Goal: Complete application form: Complete application form

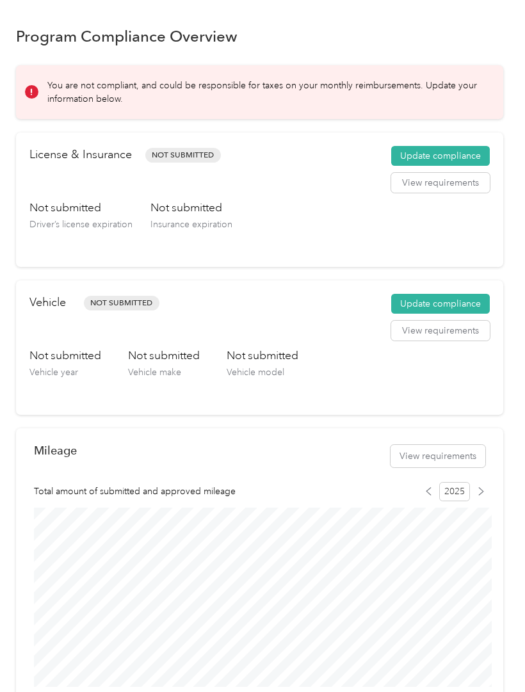
click at [467, 152] on button "Update compliance" at bounding box center [440, 156] width 99 height 20
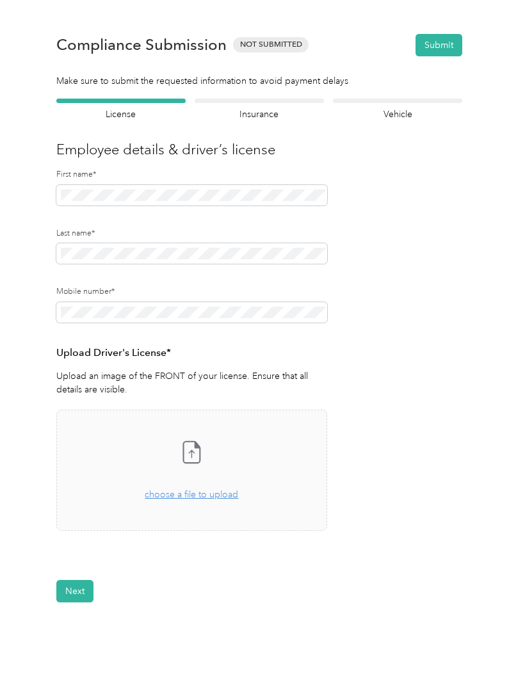
click at [206, 491] on span "choose a file to upload" at bounding box center [191, 494] width 93 height 11
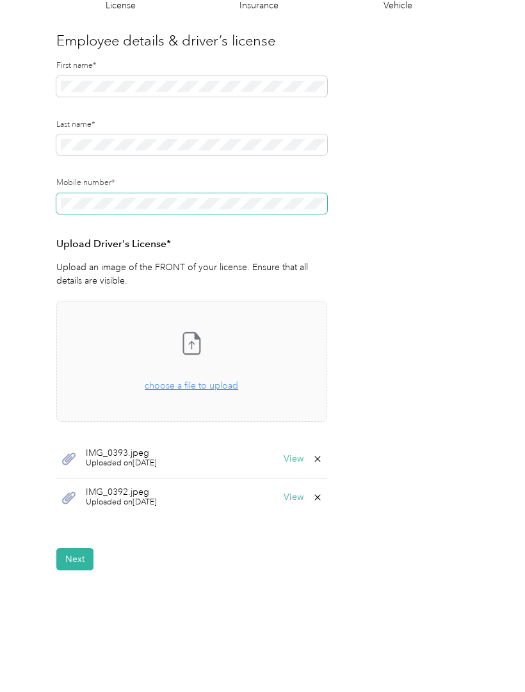
scroll to position [108, 0]
click at [428, 388] on form "Employee details & driver’s license License Insurance declaration Insurance Veh…" at bounding box center [259, 280] width 406 height 581
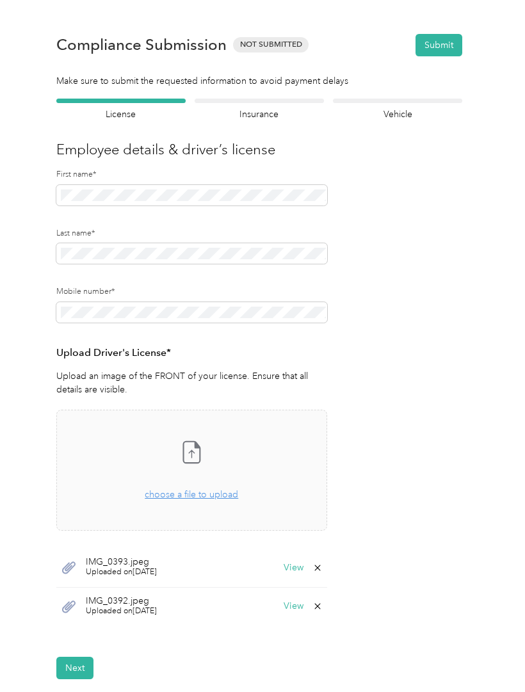
scroll to position [0, 0]
click at [86, 659] on button "Next" at bounding box center [74, 668] width 37 height 22
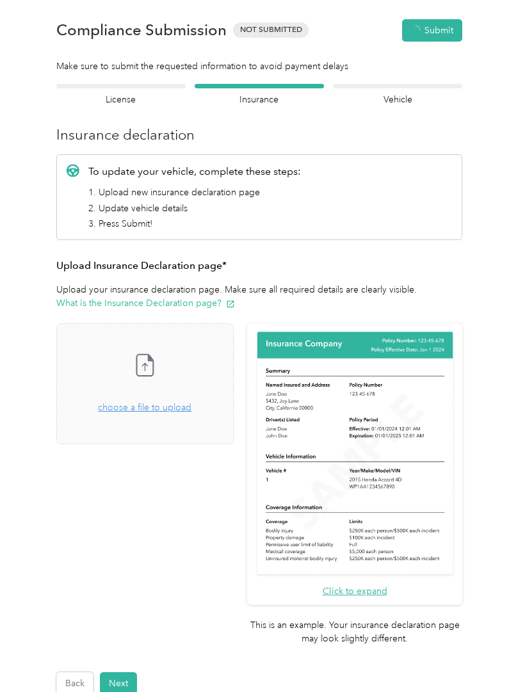
scroll to position [16, 0]
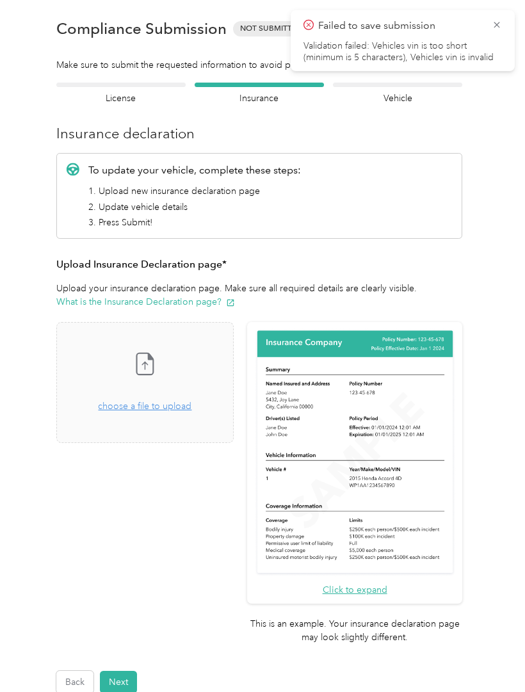
click at [138, 94] on h4 "License" at bounding box center [120, 98] width 129 height 13
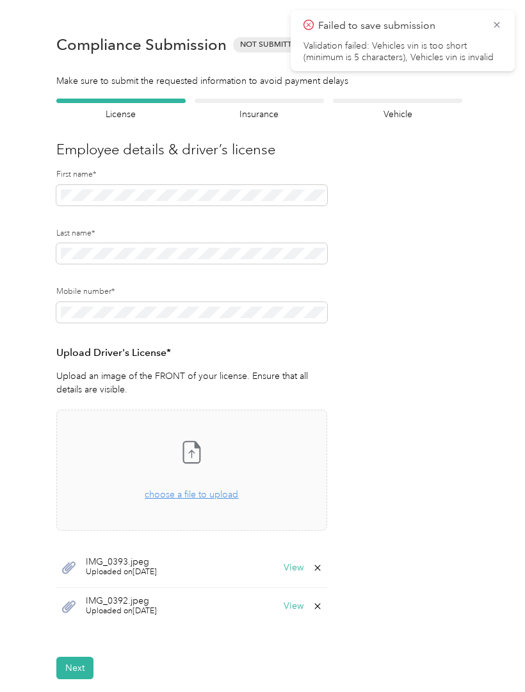
click at [275, 107] on div "Insurance declaration Insurance" at bounding box center [259, 110] width 129 height 22
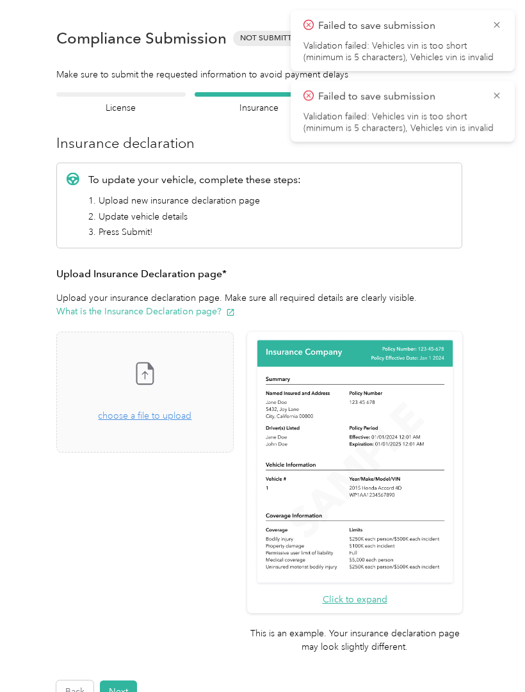
scroll to position [11, 0]
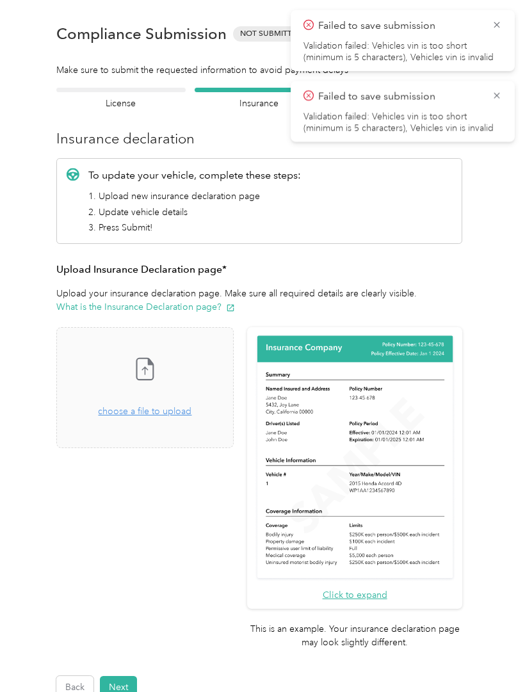
click at [263, 119] on form "Employee details & driver’s license License Insurance declaration Insurance Veh…" at bounding box center [259, 393] width 406 height 611
click at [498, 26] on icon at bounding box center [497, 25] width 10 height 12
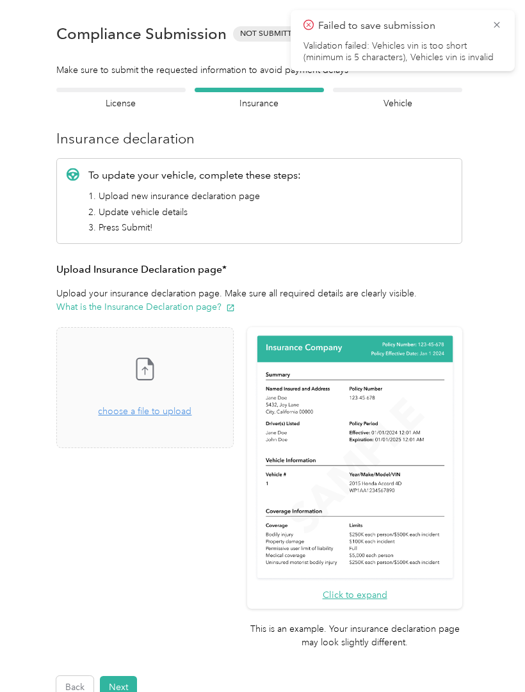
click at [492, 30] on icon at bounding box center [497, 25] width 10 height 12
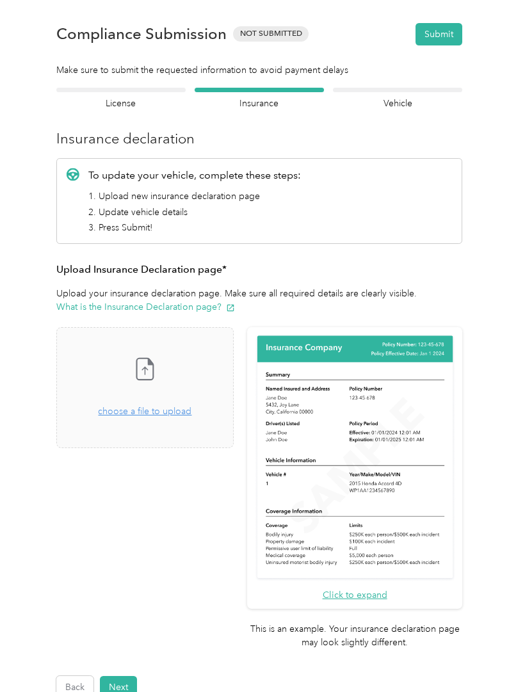
click at [425, 84] on section "Back Home Compliance overview Compliance submission Compliance Submission Not S…" at bounding box center [259, 352] width 487 height 694
click at [402, 96] on div "Vehicle details Vehicle" at bounding box center [397, 99] width 129 height 22
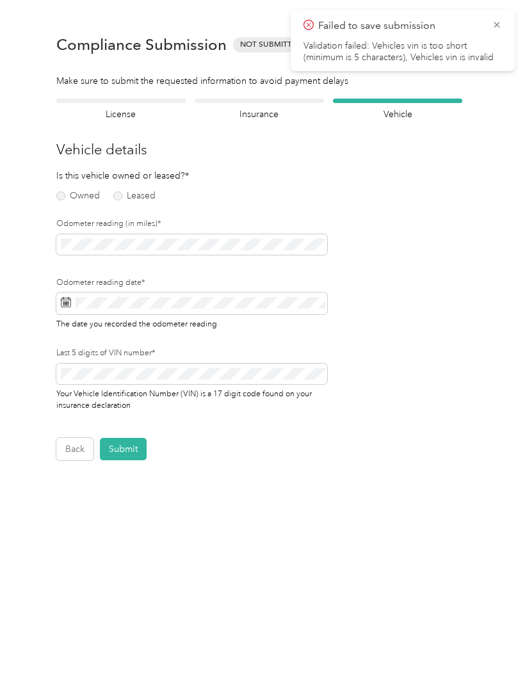
click at [65, 192] on label "Owned" at bounding box center [78, 195] width 44 height 9
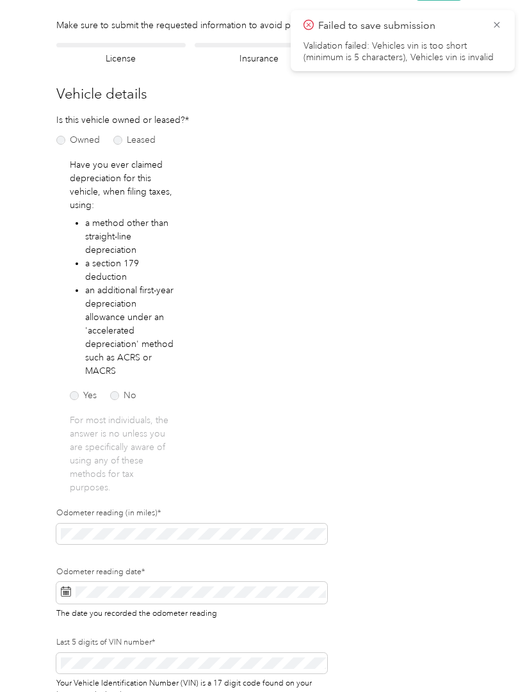
scroll to position [56, 0]
click at [124, 393] on label "No" at bounding box center [123, 395] width 26 height 9
click at [120, 399] on label "No" at bounding box center [123, 395] width 26 height 9
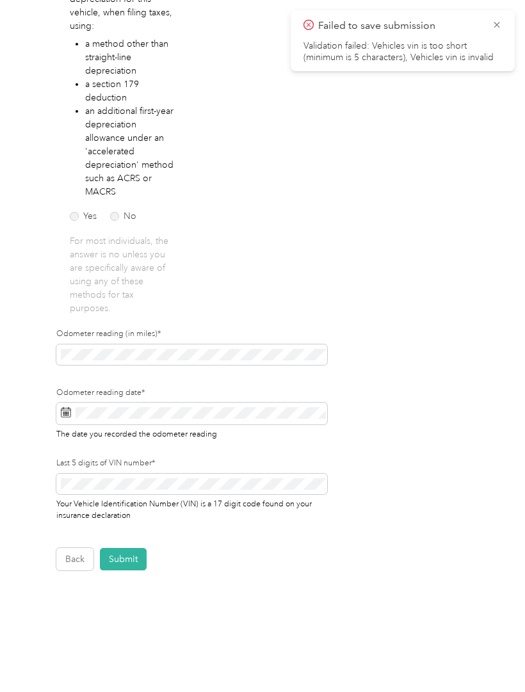
scroll to position [234, 0]
click at [498, 25] on icon at bounding box center [497, 25] width 10 height 12
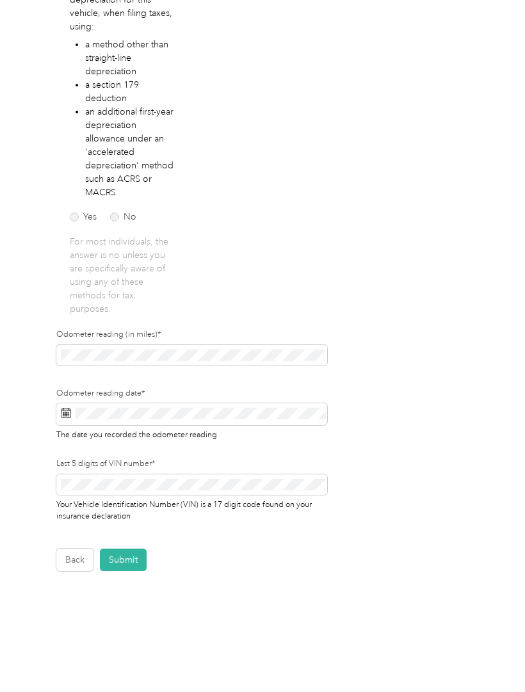
click at [72, 561] on button "Back" at bounding box center [74, 560] width 37 height 22
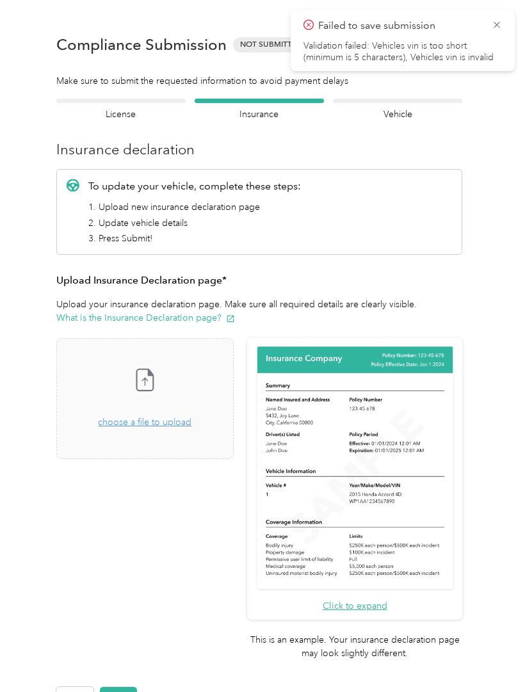
click at [70, 687] on button "Back" at bounding box center [74, 698] width 37 height 22
